Goal: Download file/media

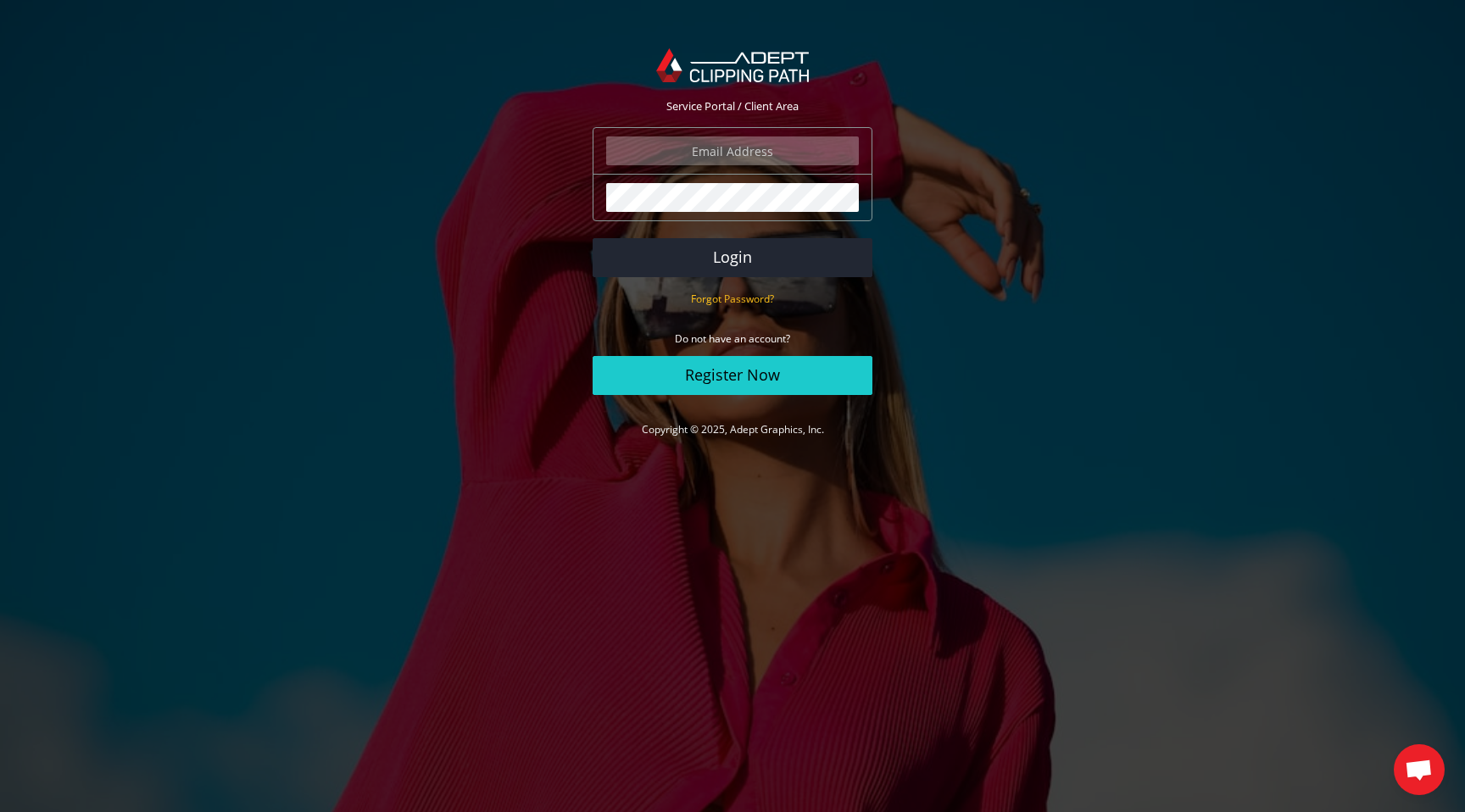
click at [727, 151] on input "email" at bounding box center [732, 150] width 253 height 28
type input "[EMAIL_ADDRESS][DOMAIN_NAME]"
click at [592, 238] on button "Login" at bounding box center [732, 257] width 280 height 39
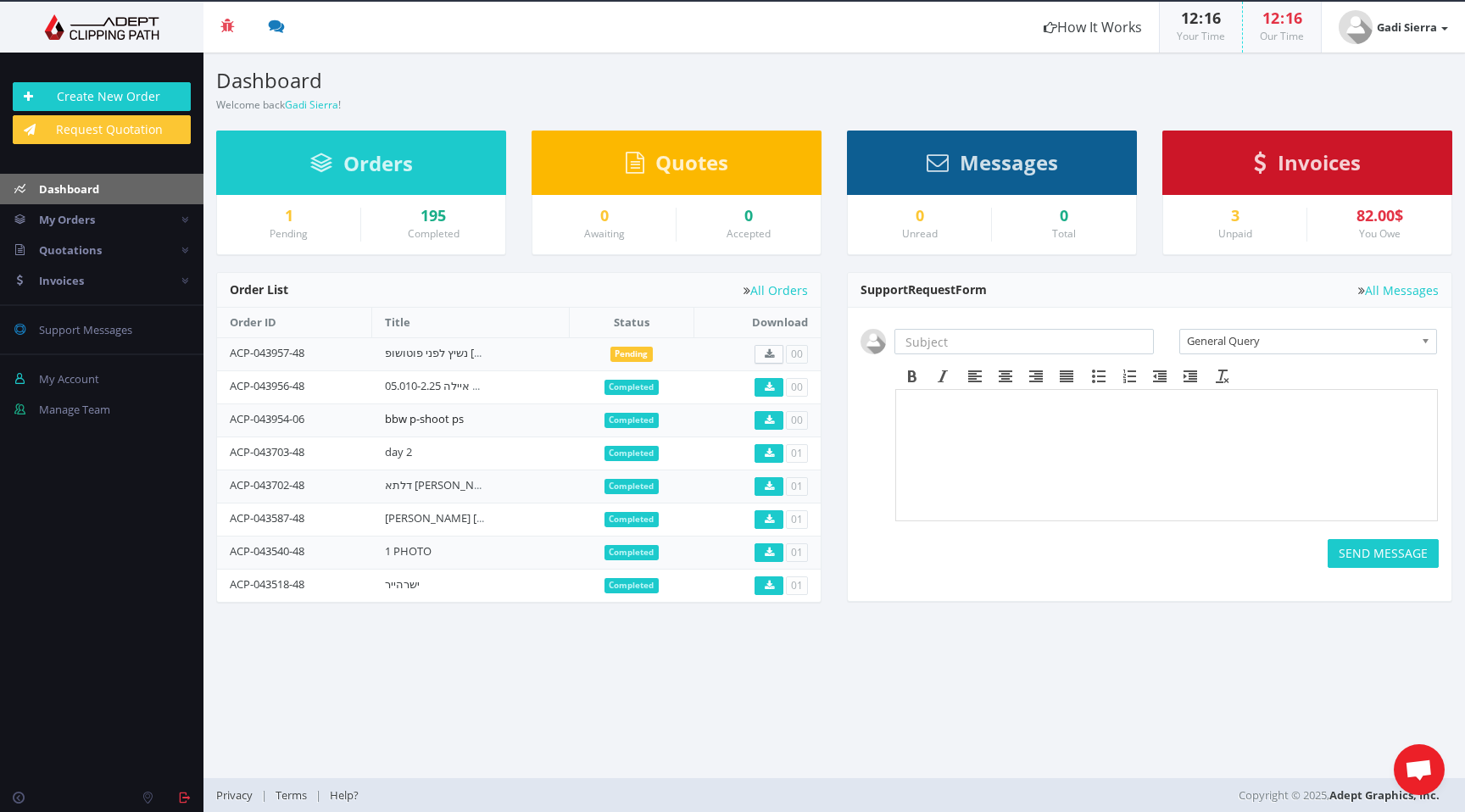
click at [429, 417] on link "bbw p-shoot ps" at bounding box center [424, 418] width 79 height 16
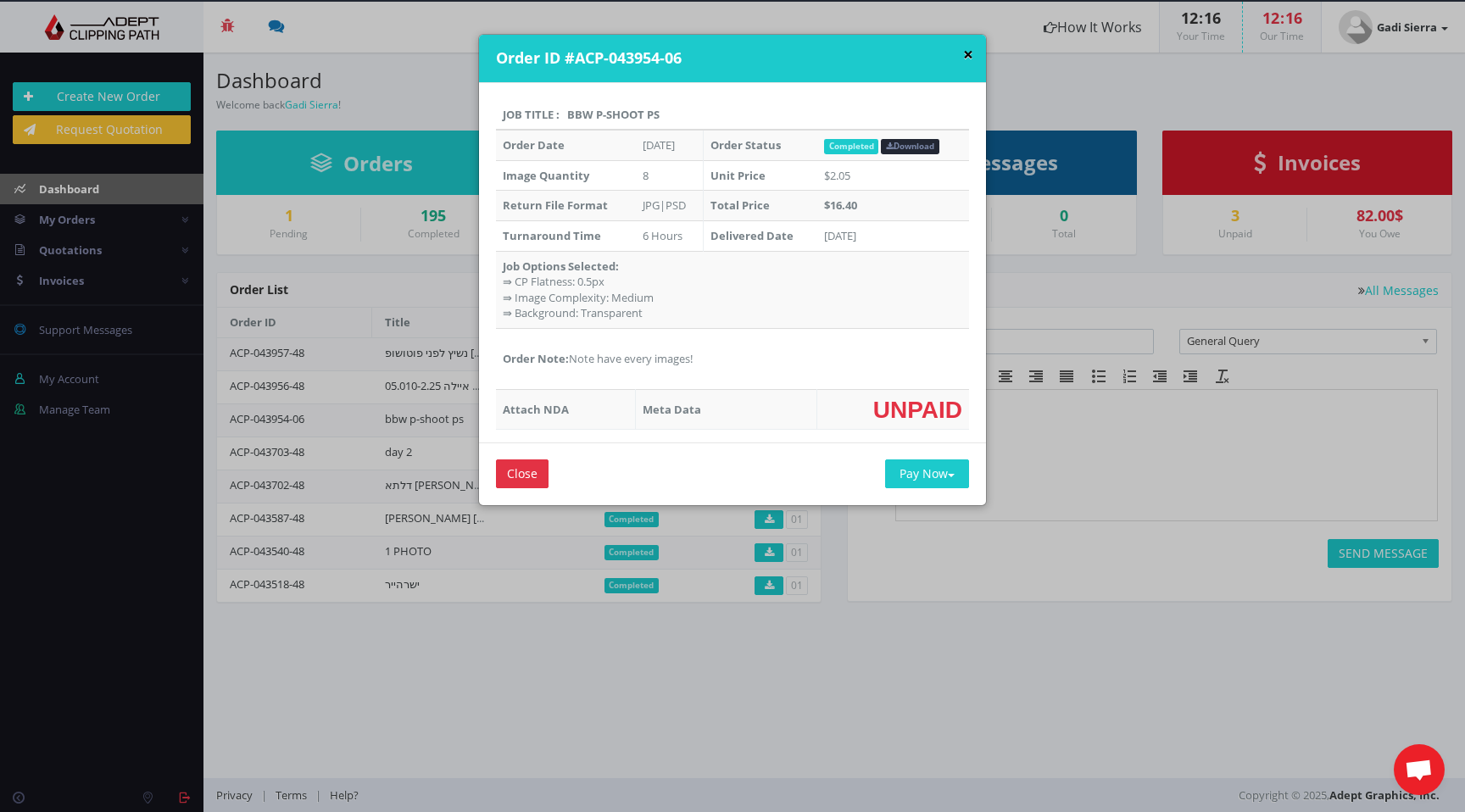
click at [966, 52] on button "×" at bounding box center [968, 54] width 10 height 17
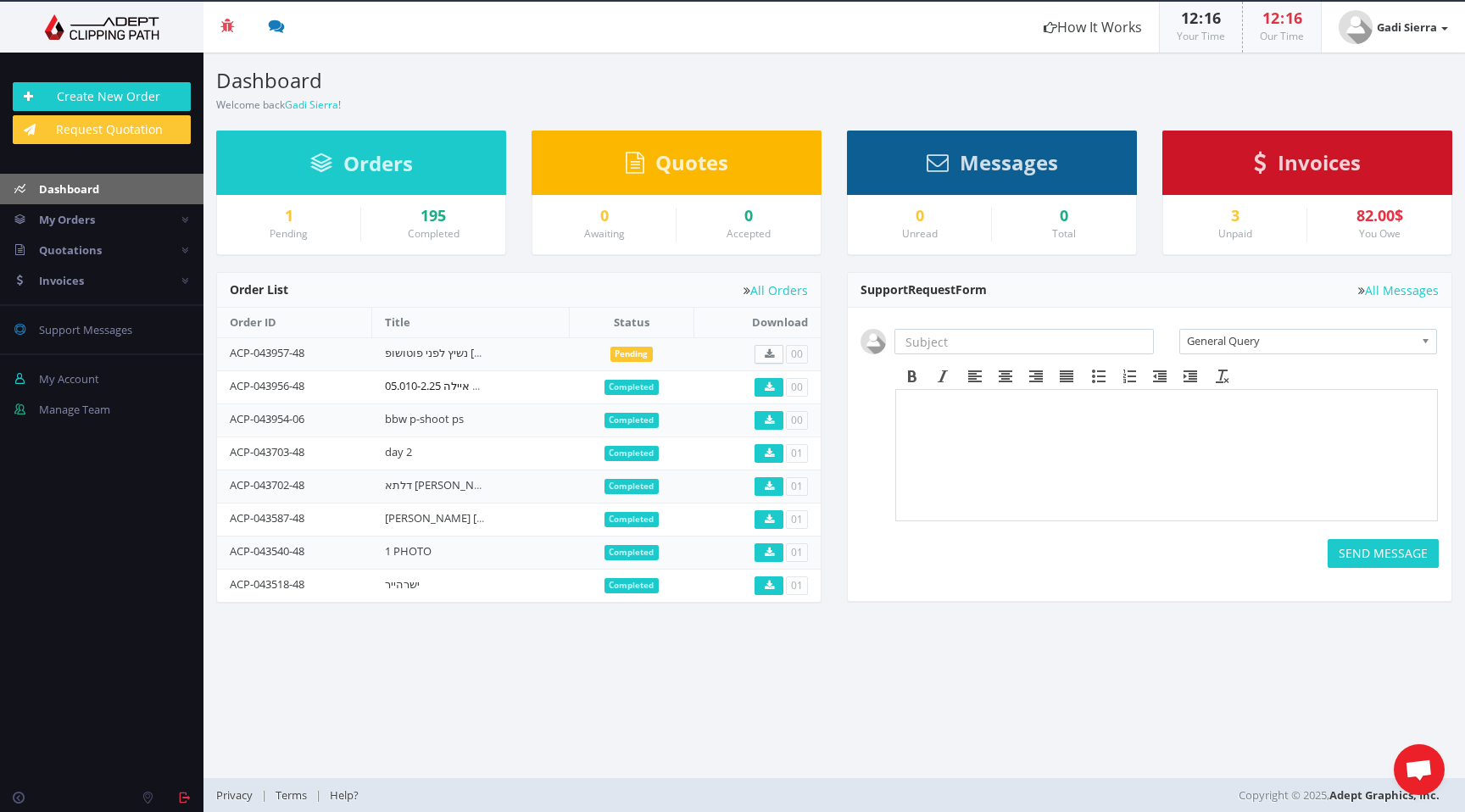
click at [450, 386] on link "לוריאל תיק לנקום איילה 05.010-2.25" at bounding box center [470, 385] width 170 height 16
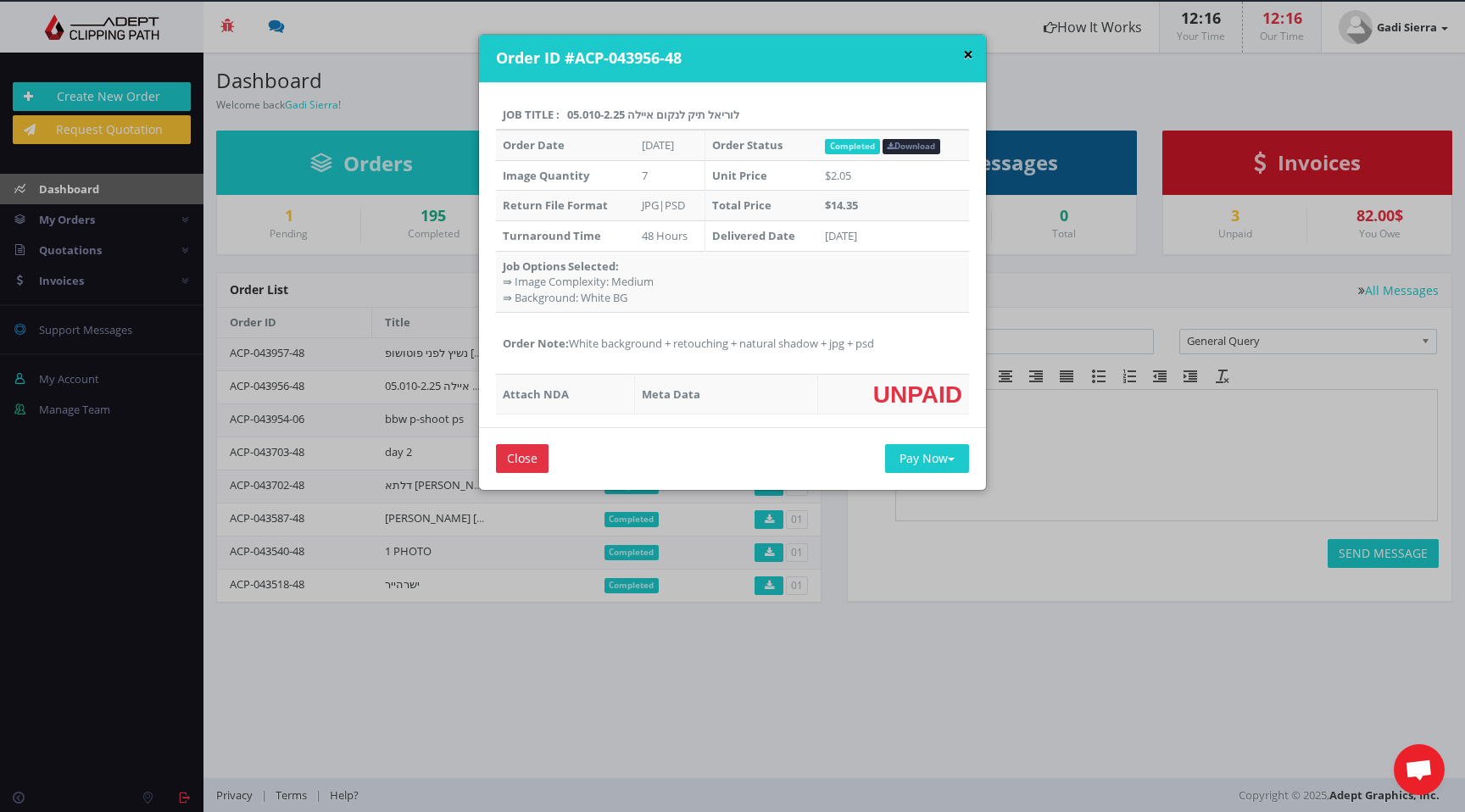
click at [963, 57] on button "×" at bounding box center [968, 54] width 10 height 17
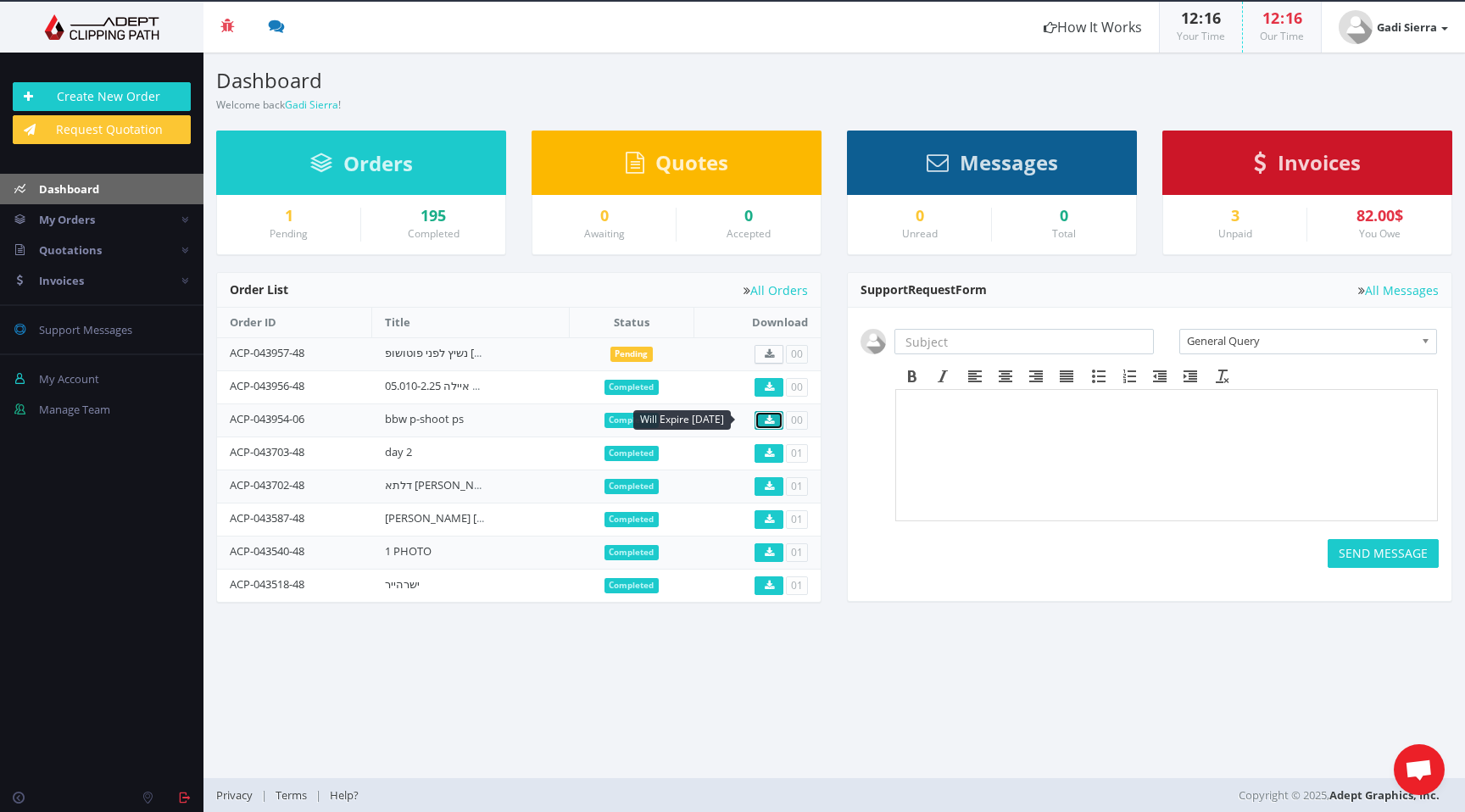
click at [773, 414] on link at bounding box center [768, 420] width 28 height 18
